Goal: Transaction & Acquisition: Book appointment/travel/reservation

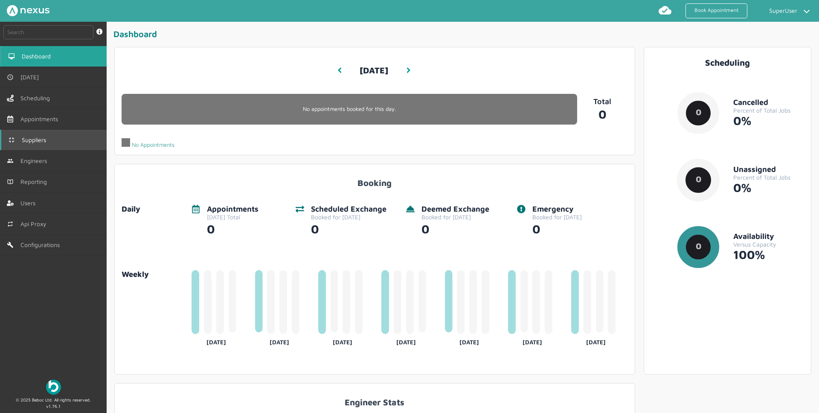
click at [41, 145] on link "Suppliers" at bounding box center [53, 140] width 107 height 20
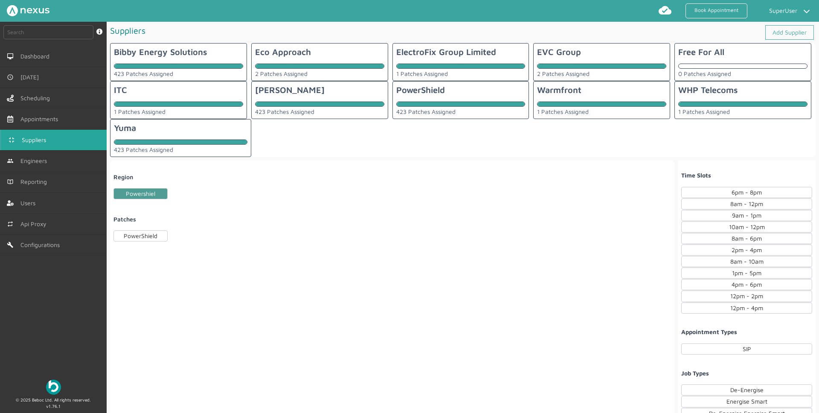
click at [321, 60] on div "Eco Approach 2 Patches Assigned" at bounding box center [319, 62] width 137 height 38
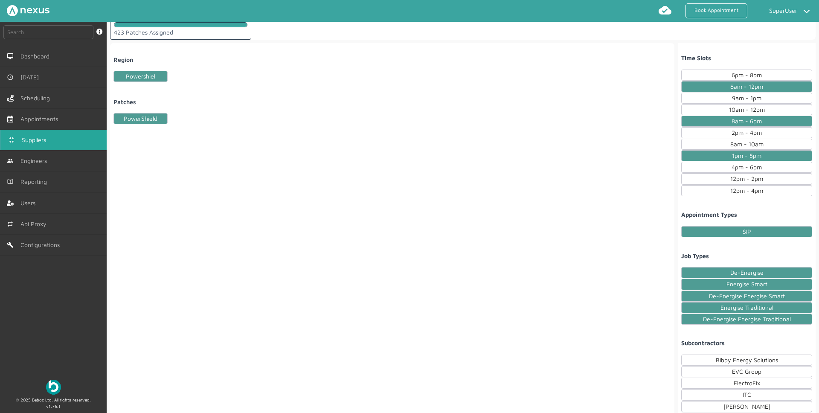
scroll to position [246, 0]
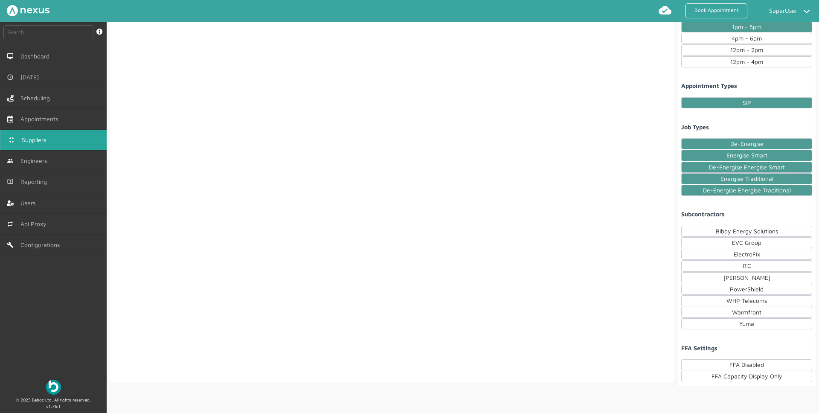
click at [591, 267] on div "Region Powershiel Patches PowerShield" at bounding box center [392, 148] width 564 height 468
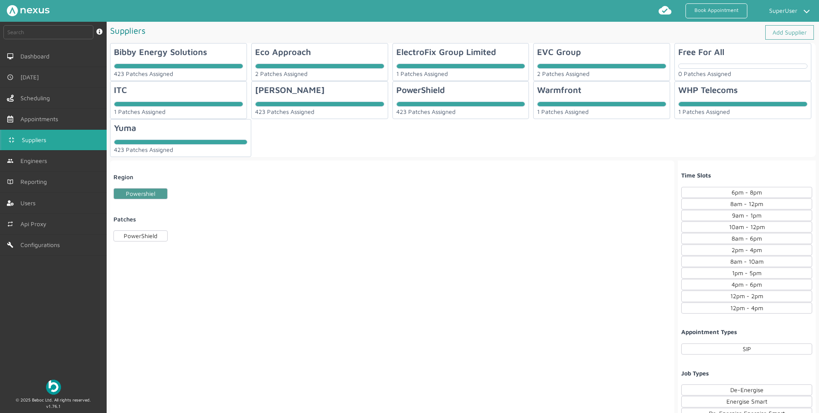
click at [316, 60] on div "Eco Approach 2 Patches Assigned" at bounding box center [319, 62] width 137 height 38
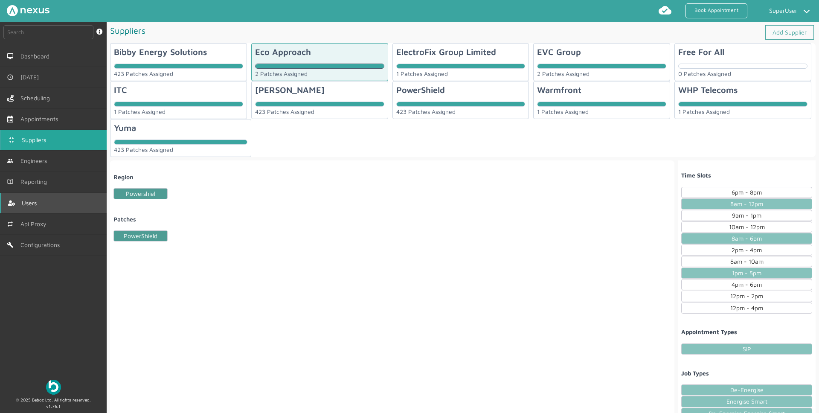
click at [39, 204] on span "Users" at bounding box center [31, 203] width 18 height 7
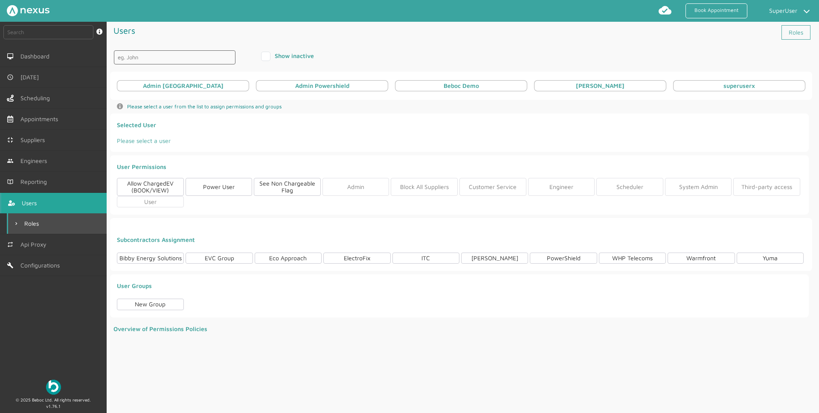
click at [60, 224] on link "Roles" at bounding box center [57, 223] width 100 height 20
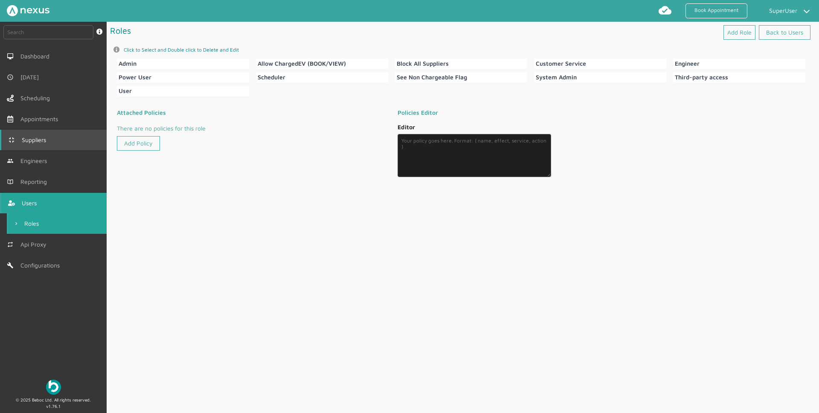
click at [46, 143] on link "Suppliers" at bounding box center [53, 140] width 107 height 20
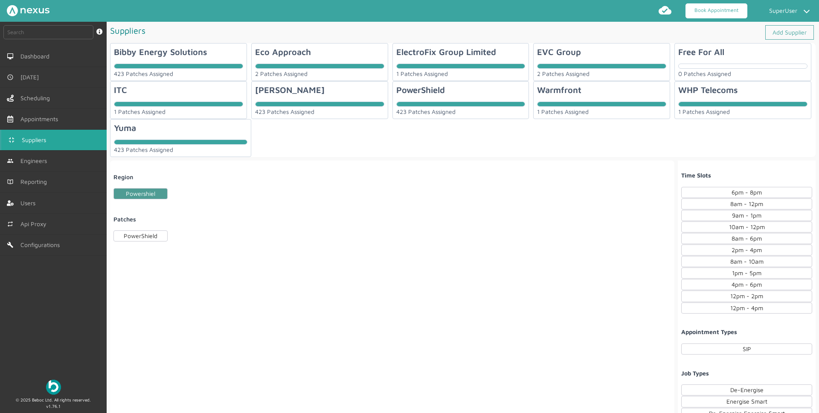
click at [728, 3] on link "Book Appointment" at bounding box center [716, 10] width 62 height 15
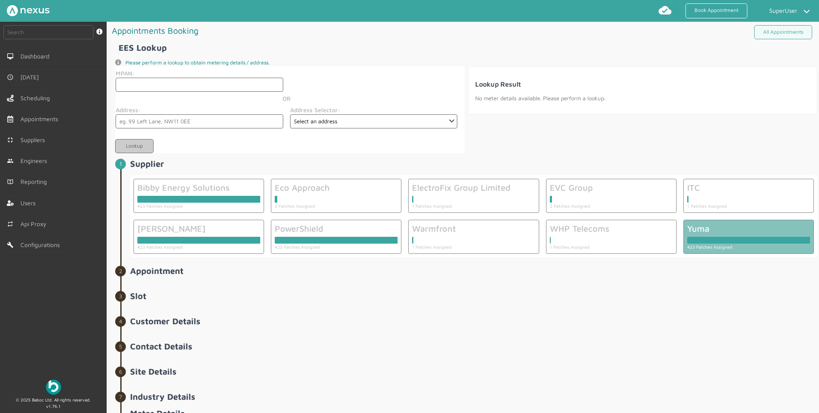
scroll to position [5, 0]
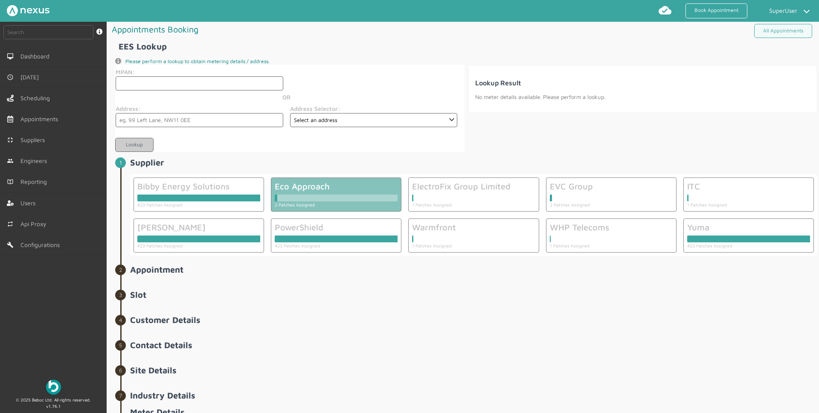
click at [316, 193] on div at bounding box center [336, 196] width 123 height 10
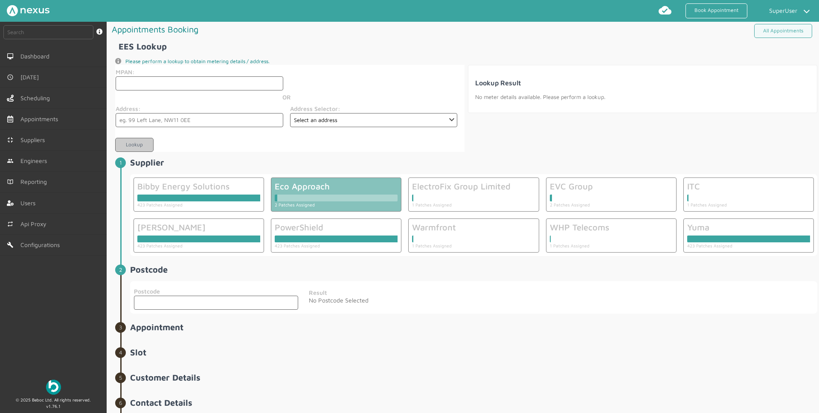
click at [188, 305] on input "text" at bounding box center [216, 303] width 164 height 14
type input "DA1 5SP"
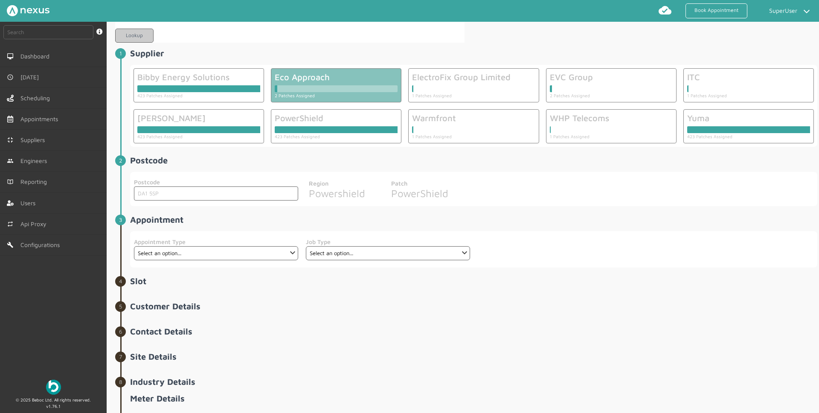
scroll to position [153, 0]
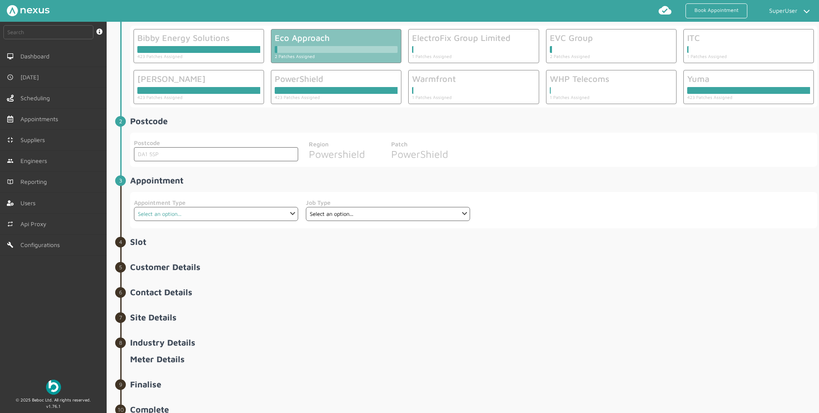
click at [162, 212] on select "Select an option... SIP" at bounding box center [216, 214] width 164 height 14
select select "1: 66192ec063d3aebb3649db04"
click at [134, 207] on select "Select an option... SIP" at bounding box center [216, 214] width 164 height 14
click at [339, 212] on select "Select an option..." at bounding box center [388, 214] width 164 height 14
select select "1: 66192f6f63d3aebb3649db07"
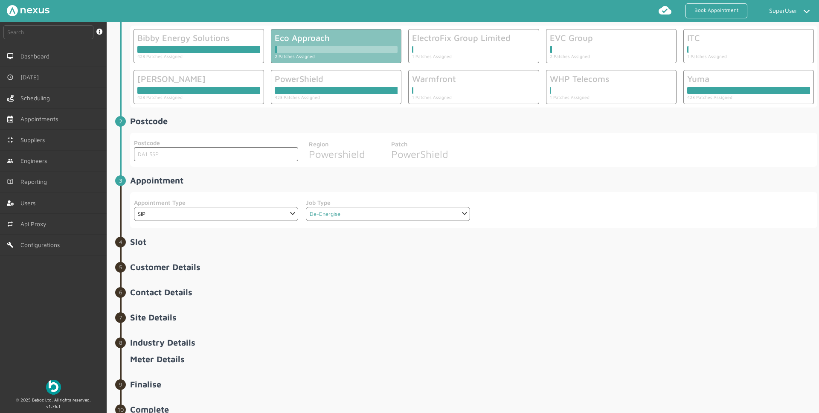
click at [306, 207] on select "Select an option... De-Energise De-Energise Energise Smart De-Energise Energise…" at bounding box center [388, 214] width 164 height 14
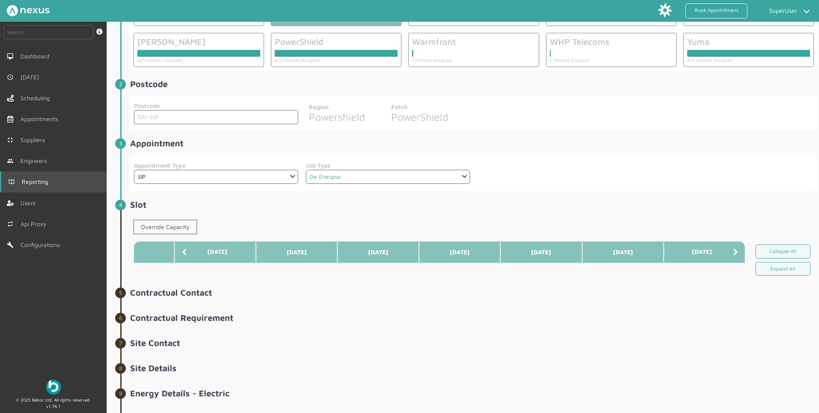
scroll to position [192, 0]
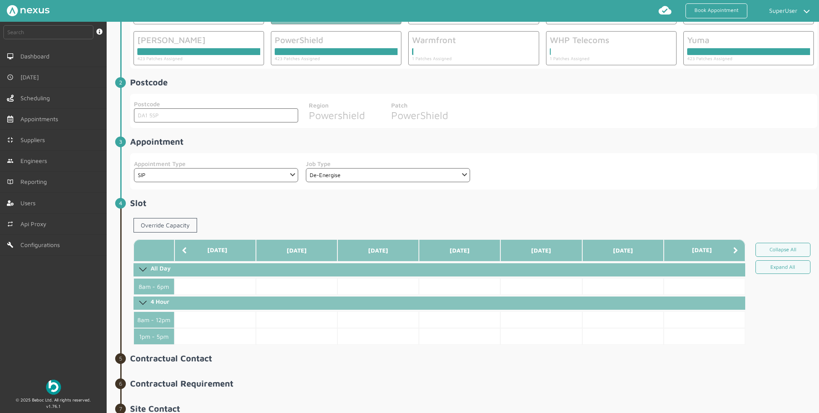
click at [163, 233] on div "Override Capacity" at bounding box center [165, 227] width 70 height 25
click at [173, 221] on link "Override Capacity" at bounding box center [166, 225] width 64 height 15
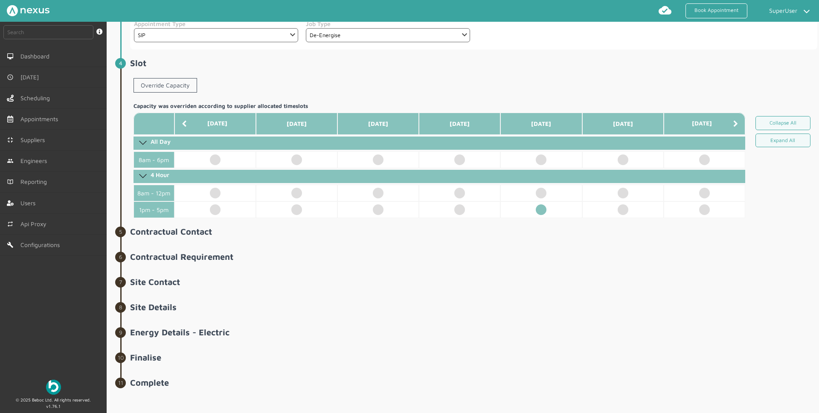
click at [536, 214] on td at bounding box center [540, 209] width 81 height 17
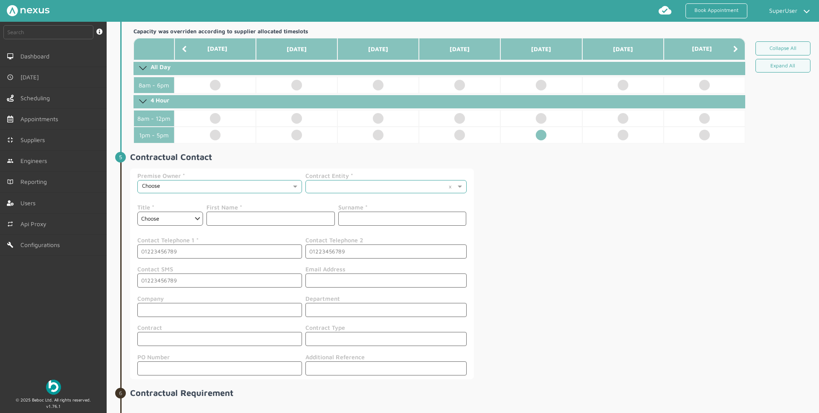
scroll to position [413, 0]
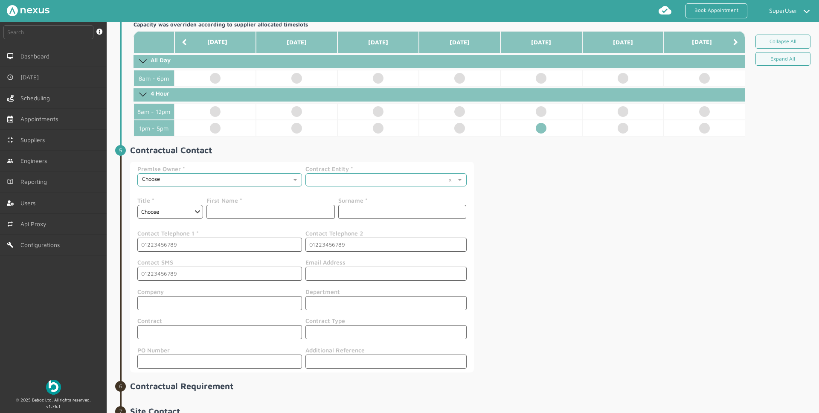
click at [181, 177] on input "text" at bounding box center [216, 180] width 149 height 6
click at [177, 203] on span "Housing Association" at bounding box center [166, 206] width 49 height 7
click at [362, 176] on input "text" at bounding box center [377, 179] width 135 height 6
click at [344, 206] on div "Voltari" at bounding box center [383, 206] width 159 height 13
click at [168, 214] on select "Choose Dr Mr Mrs Miss Ms [PERSON_NAME][DEMOGRAPHIC_DATA]" at bounding box center [170, 212] width 66 height 14
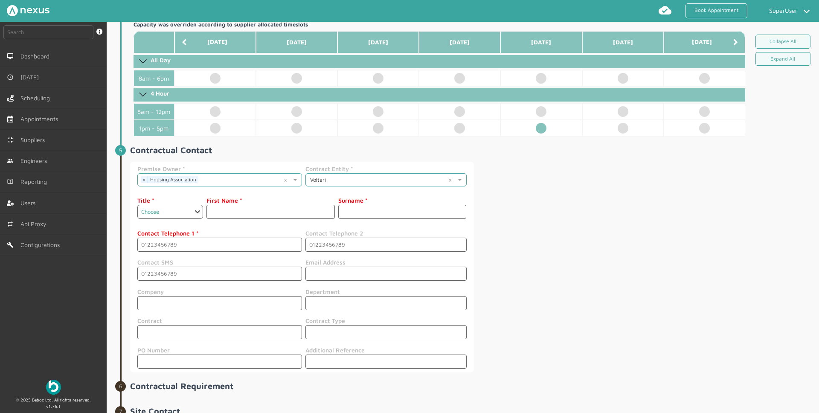
select select "Dr"
click at [137, 205] on select "Choose Dr Mr Mrs Miss Ms [PERSON_NAME][DEMOGRAPHIC_DATA]" at bounding box center [170, 212] width 66 height 14
click at [258, 212] on input "text" at bounding box center [270, 212] width 128 height 14
type input "asd"
click at [365, 211] on input "text" at bounding box center [402, 212] width 128 height 14
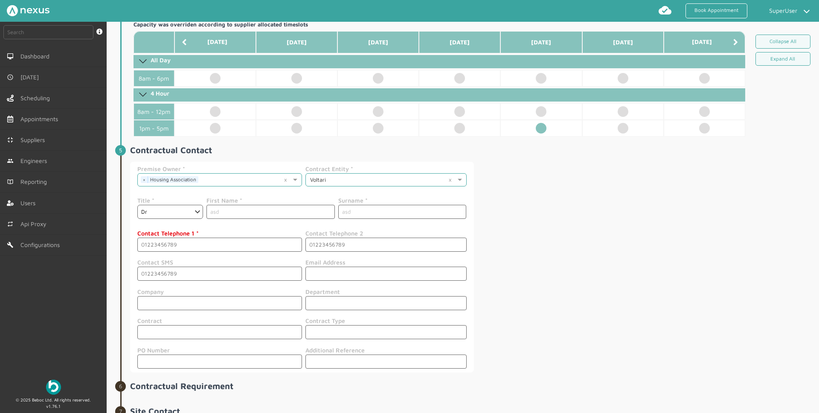
type input "asd"
click at [232, 253] on fieldset "Contact Telephone 1 Contact Telephone 2" at bounding box center [302, 240] width 330 height 29
click at [234, 249] on input "tel" at bounding box center [219, 245] width 165 height 14
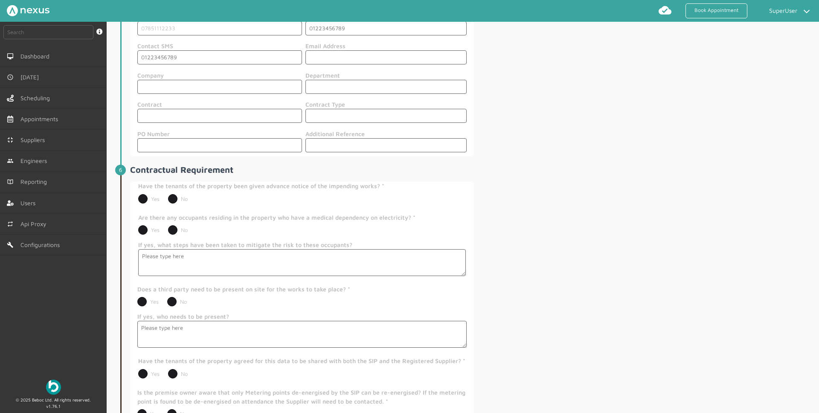
scroll to position [634, 0]
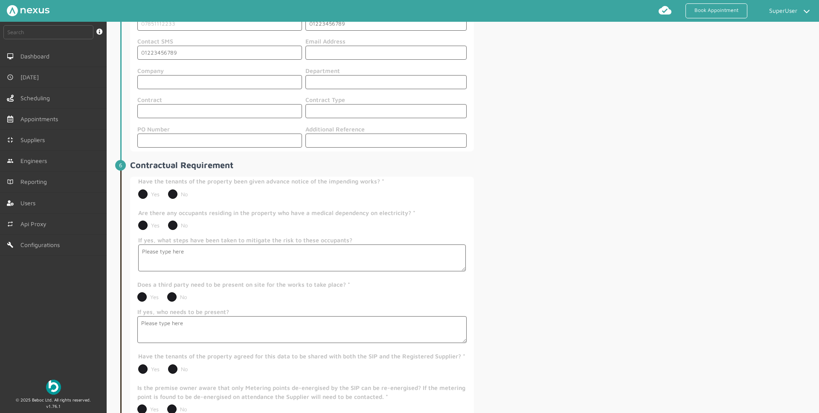
type input "07851112233"
click at [174, 191] on label "No" at bounding box center [178, 194] width 20 height 7
click at [168, 191] on input "No" at bounding box center [168, 191] width 0 height 0
radio input "true"
click at [171, 222] on label "No" at bounding box center [178, 225] width 20 height 7
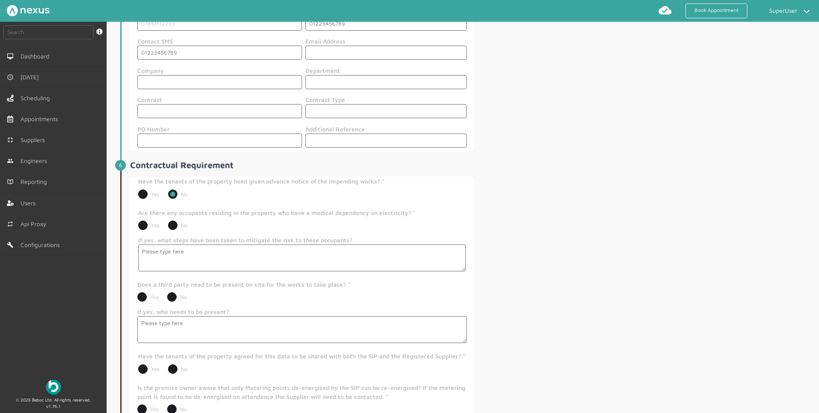
click at [168, 222] on input "No" at bounding box center [168, 222] width 0 height 0
radio input "true"
click at [183, 266] on textarea "If yes, what steps have been taken to mitigate the risk to these occupants?" at bounding box center [302, 257] width 328 height 27
click at [172, 294] on label "No" at bounding box center [177, 296] width 20 height 7
click at [167, 294] on input "No" at bounding box center [167, 293] width 0 height 0
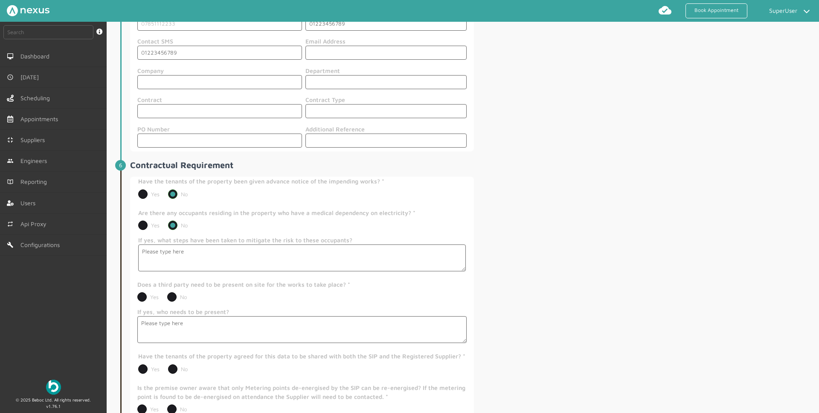
radio input "true"
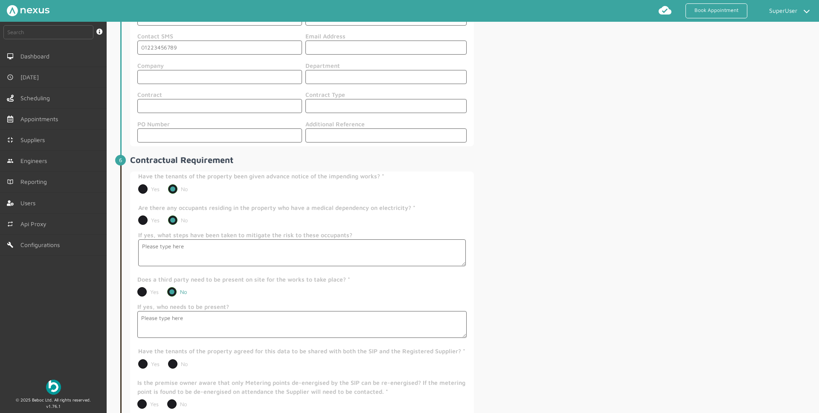
scroll to position [702, 0]
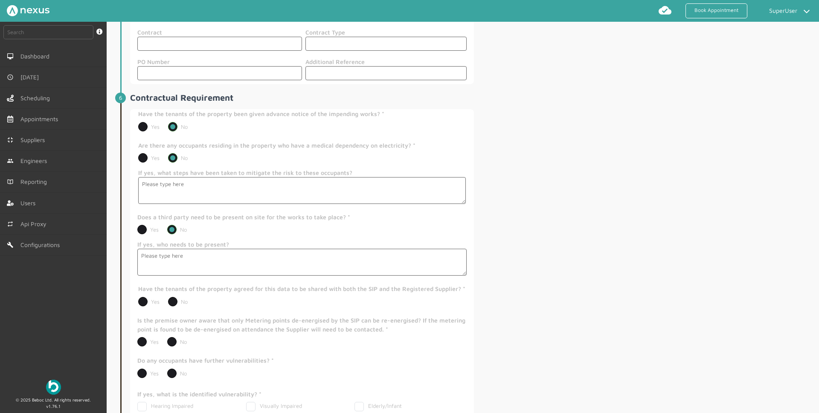
click at [171, 305] on label "No" at bounding box center [178, 301] width 20 height 7
click at [168, 299] on input "No" at bounding box center [168, 298] width 0 height 0
radio input "true"
click at [173, 343] on label "No" at bounding box center [177, 340] width 20 height 7
click at [167, 337] on input "No" at bounding box center [167, 337] width 0 height 0
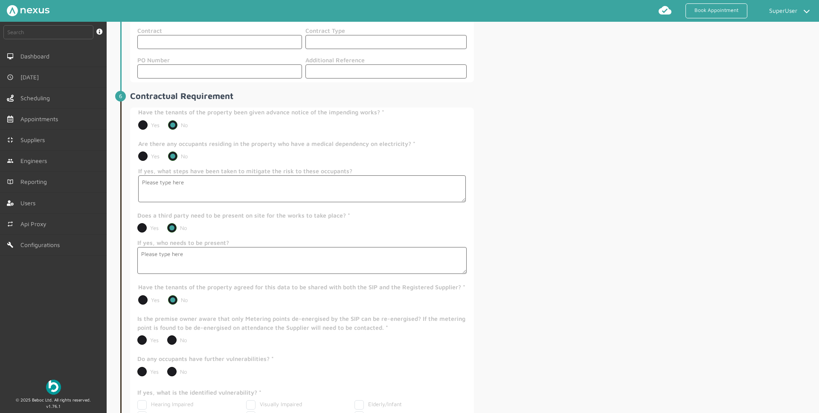
radio input "true"
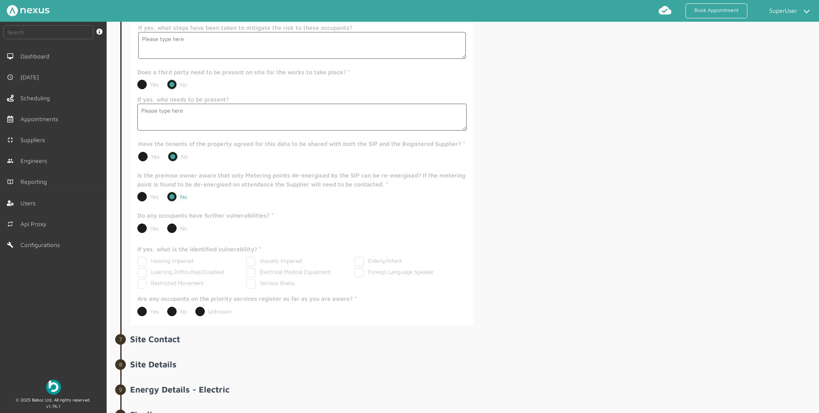
scroll to position [916, 0]
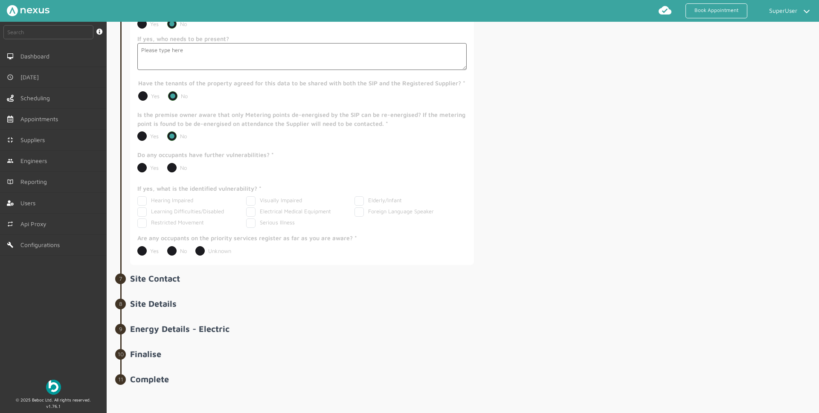
click at [173, 169] on label "No" at bounding box center [177, 167] width 20 height 7
click at [167, 165] on input "No" at bounding box center [167, 164] width 0 height 0
radio input "true"
drag, startPoint x: 142, startPoint y: 211, endPoint x: 141, endPoint y: 217, distance: 6.1
click at [142, 210] on label "Learning Difficulties/Disabled" at bounding box center [180, 211] width 87 height 7
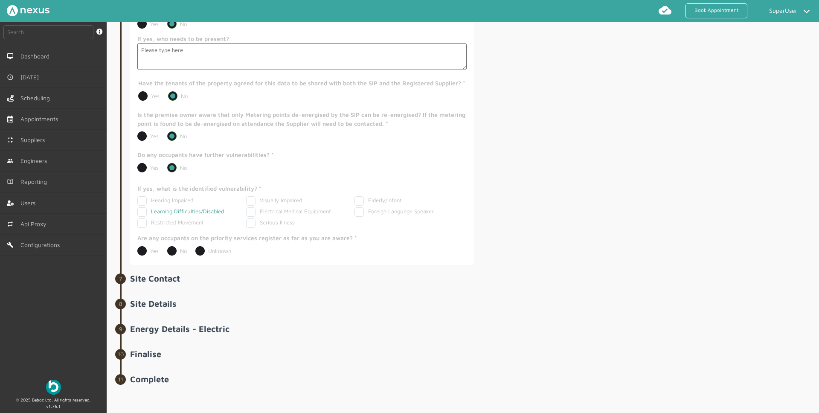
click at [142, 210] on input "Learning Difficulties/Disabled" at bounding box center [140, 210] width 6 height 6
checkbox input "true"
click at [141, 221] on label "Restricted Movement" at bounding box center [170, 222] width 67 height 7
click at [141, 221] on input "Restricted Movement" at bounding box center [140, 221] width 6 height 6
checkbox input "true"
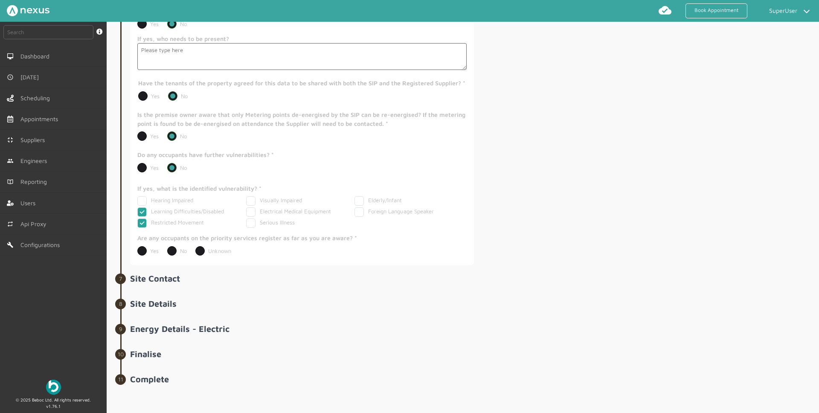
drag, startPoint x: 143, startPoint y: 254, endPoint x: 151, endPoint y: 257, distance: 9.2
click at [143, 254] on label "Yes" at bounding box center [147, 250] width 21 height 7
click at [137, 248] on input "Yes" at bounding box center [137, 247] width 0 height 0
radio input "true"
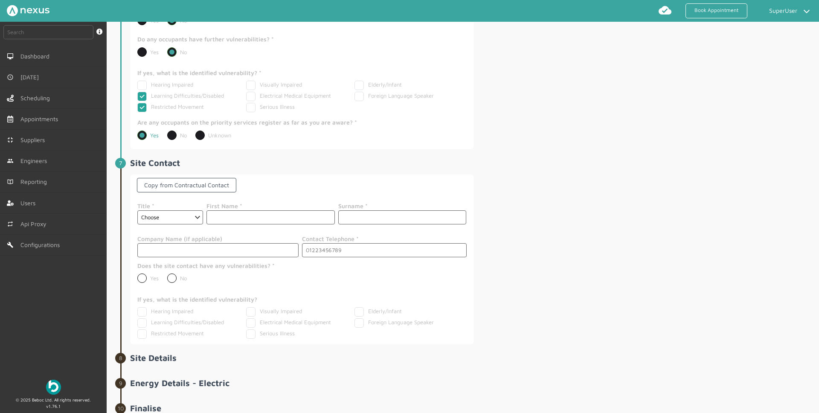
scroll to position [1072, 0]
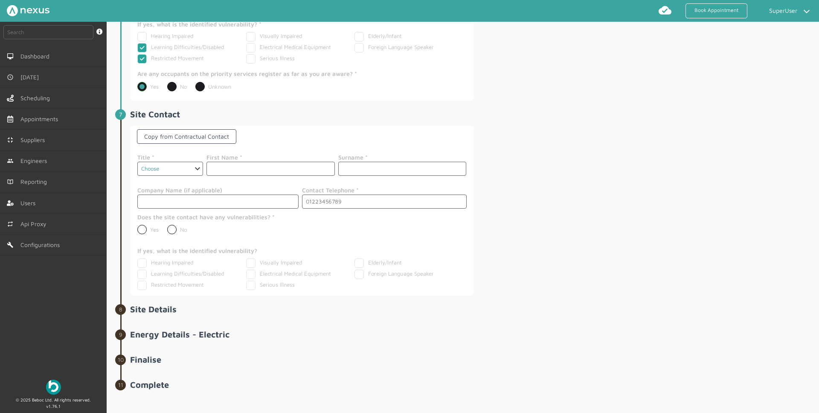
click at [166, 174] on select "Choose Dr Mr Mrs Miss Ms [PERSON_NAME][DEMOGRAPHIC_DATA]" at bounding box center [170, 169] width 66 height 14
select select "Mrs"
click at [137, 171] on select "Choose Dr Mr Mrs Miss Ms [PERSON_NAME][DEMOGRAPHIC_DATA]" at bounding box center [170, 169] width 66 height 14
click at [238, 176] on input "text" at bounding box center [270, 169] width 128 height 14
type input "dfg"
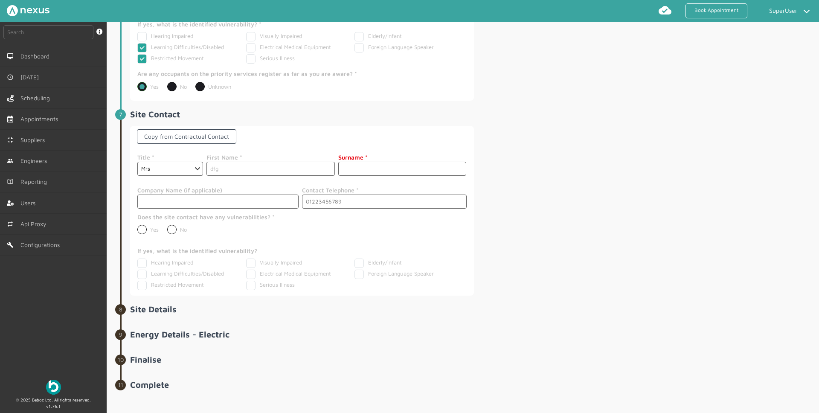
click at [377, 176] on input "text" at bounding box center [402, 169] width 128 height 14
type input "dfg"
click at [333, 209] on input "tel" at bounding box center [384, 202] width 165 height 14
click at [316, 209] on input "tel" at bounding box center [384, 202] width 165 height 14
type input "07345345345"
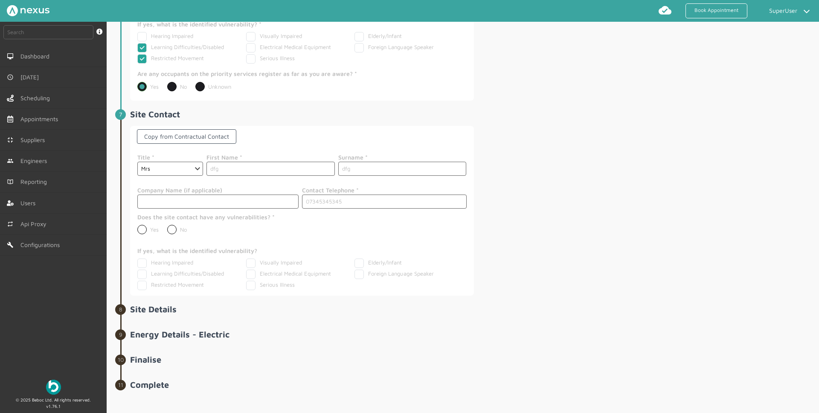
click at [170, 233] on label "No" at bounding box center [177, 229] width 20 height 7
click at [167, 227] on input "No" at bounding box center [167, 226] width 0 height 0
radio input "true"
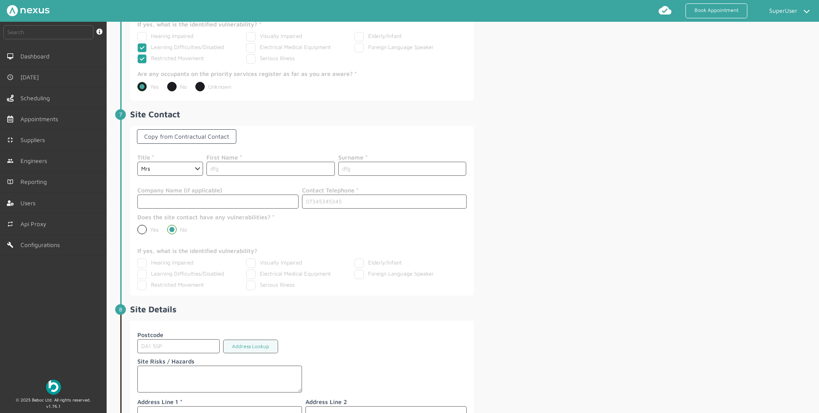
click at [141, 278] on div "Hearing Impaired Visually Impaired Elderly/Infant Learning Difficulties/Disable…" at bounding box center [301, 274] width 329 height 33
click at [141, 277] on label "Learning Difficulties/Disabled" at bounding box center [180, 273] width 87 height 7
click at [141, 275] on input "Learning Difficulties/Disabled" at bounding box center [140, 273] width 6 height 6
checkbox input "true"
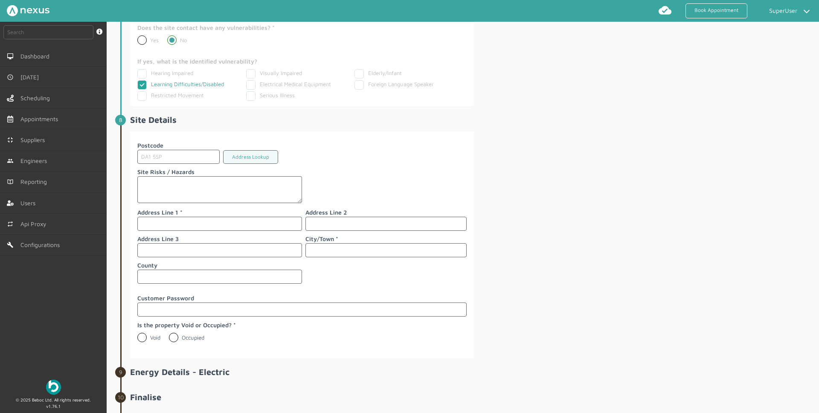
scroll to position [1262, 0]
click at [209, 230] on input "text" at bounding box center [219, 223] width 165 height 14
type input "wer"
click at [334, 256] on input "text" at bounding box center [385, 249] width 161 height 14
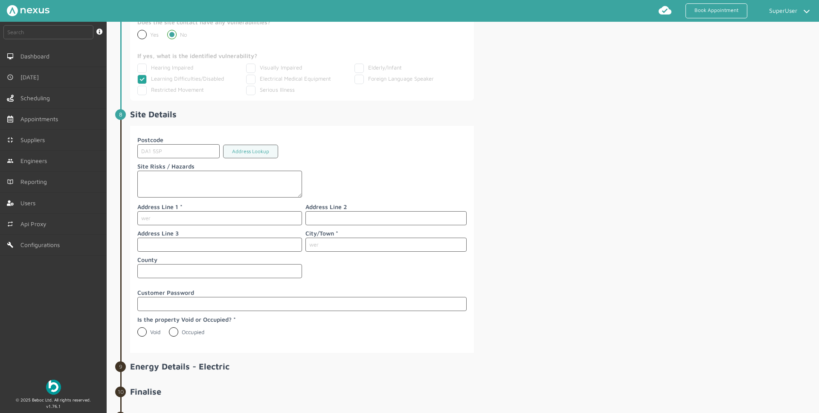
type input "wer"
click at [177, 335] on label "Occupied" at bounding box center [186, 331] width 35 height 7
click at [169, 329] on input "Occupied" at bounding box center [168, 328] width 0 height 0
radio input "true"
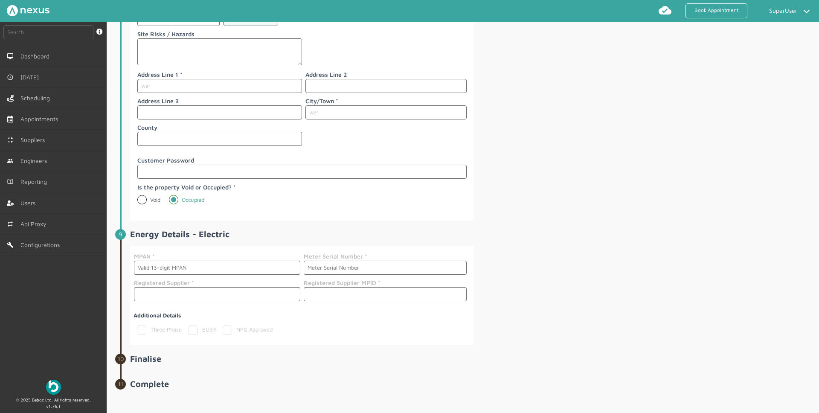
scroll to position [1412, 0]
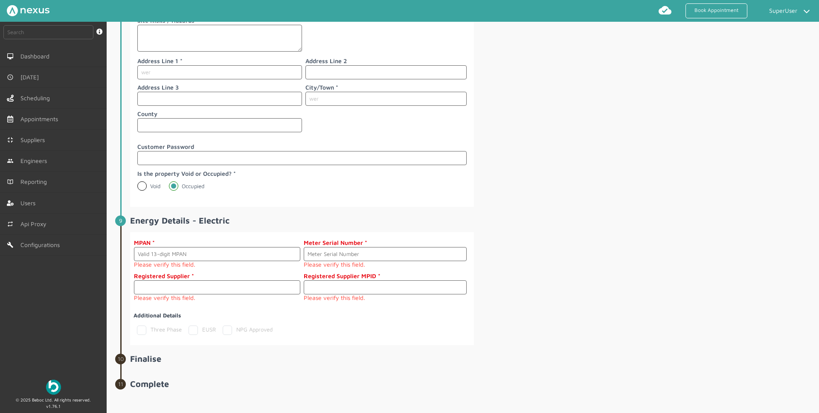
click at [539, 234] on span "Energy Details - Electric MPAN Please verify this field. Meter Serial Number Pl…" at bounding box center [473, 280] width 687 height 130
click at [187, 258] on input "text" at bounding box center [217, 254] width 166 height 14
paste input "1620001359309"
type input "1620001359309"
click at [351, 258] on input "text" at bounding box center [385, 254] width 163 height 14
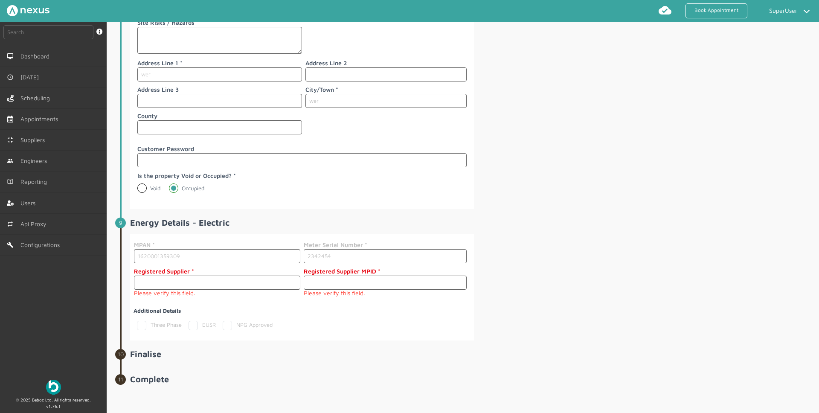
type input "2342454"
click at [212, 286] on input "text" at bounding box center [217, 283] width 166 height 14
type input "AAAA"
click at [341, 290] on input "text" at bounding box center [385, 283] width 163 height 14
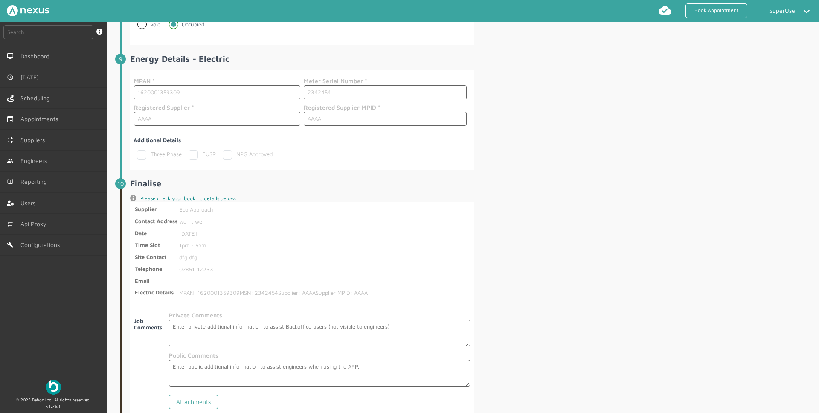
scroll to position [1580, 0]
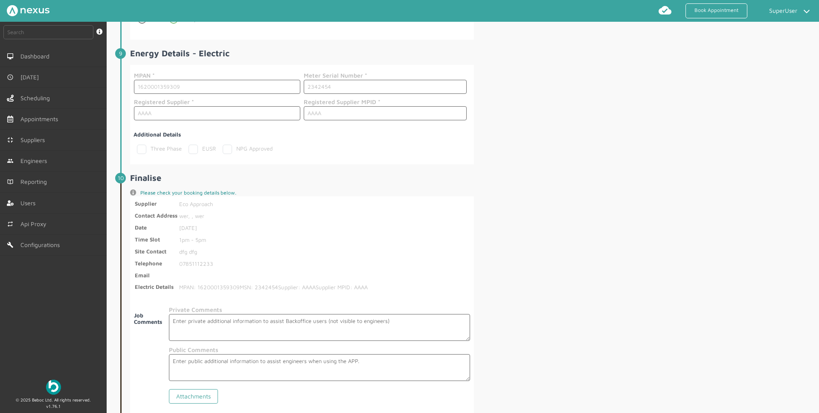
type input "AAAA"
click at [195, 152] on label "EUSR" at bounding box center [202, 148] width 27 height 7
click at [194, 150] on input "EUSR" at bounding box center [192, 148] width 6 height 6
checkbox input "true"
click at [156, 152] on label "Three Phase" at bounding box center [159, 148] width 45 height 7
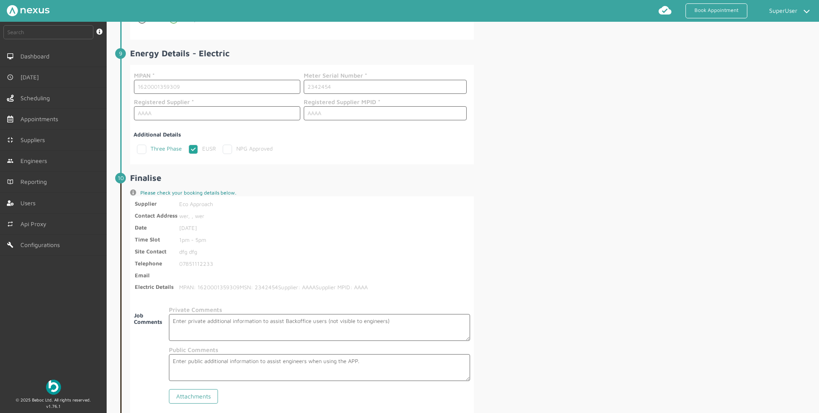
click at [142, 150] on input "Three Phase" at bounding box center [140, 148] width 6 height 6
checkbox input "true"
click at [227, 152] on label "NPG Approved" at bounding box center [248, 148] width 50 height 7
click at [227, 150] on input "NPG Approved" at bounding box center [226, 148] width 6 height 6
checkbox input "true"
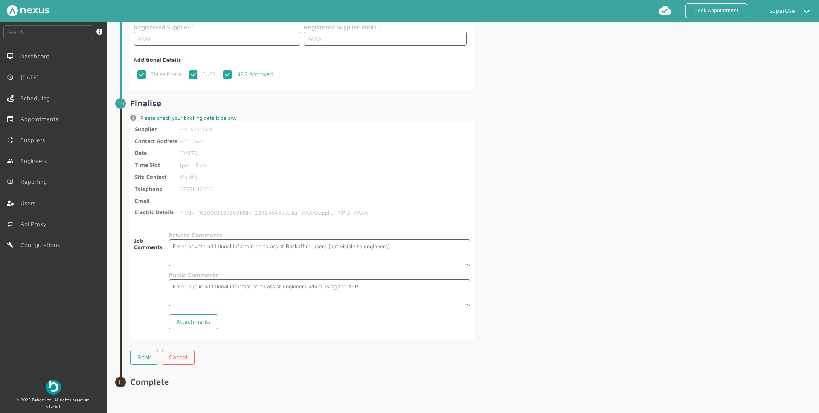
scroll to position [1666, 0]
click at [148, 355] on link "Book" at bounding box center [144, 354] width 28 height 15
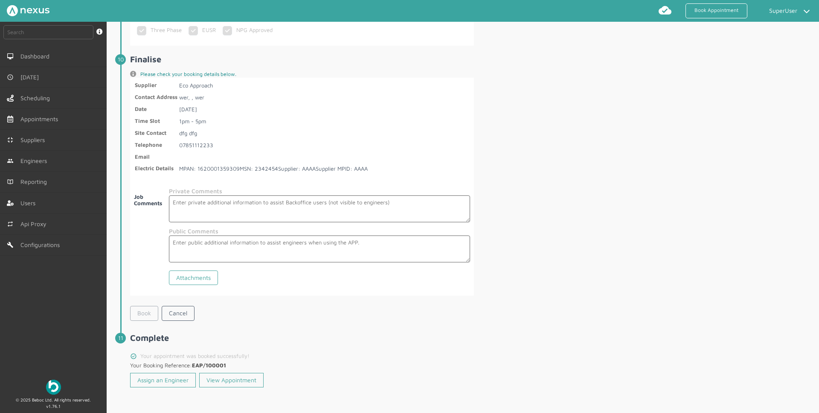
scroll to position [1705, 0]
click at [238, 382] on link "View Appointment" at bounding box center [231, 380] width 64 height 15
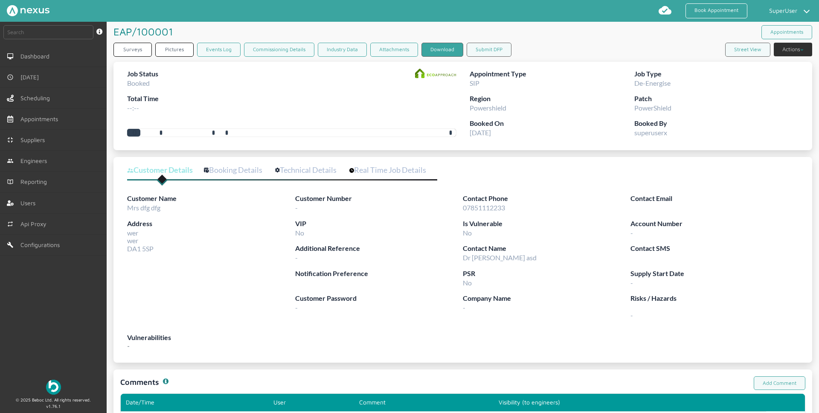
click at [424, 52] on button "Download" at bounding box center [442, 50] width 42 height 14
